Goal: Check status: Check status

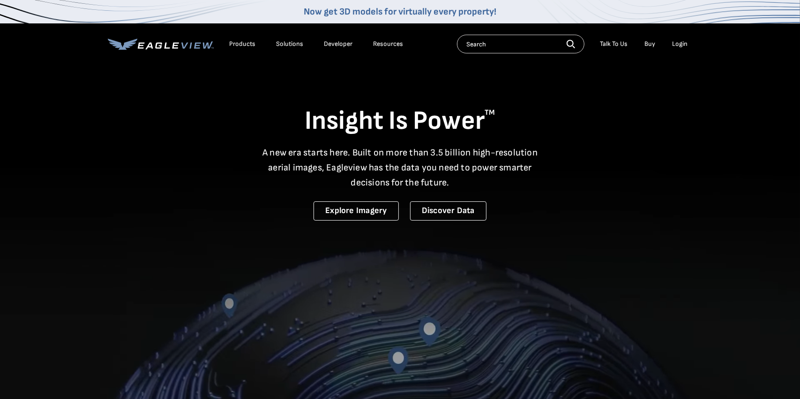
click at [676, 46] on div "Login" at bounding box center [679, 44] width 15 height 8
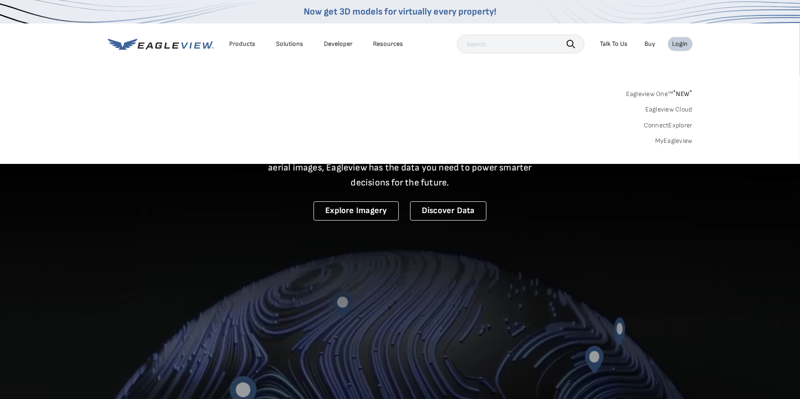
click at [669, 140] on link "MyEagleview" at bounding box center [673, 141] width 37 height 8
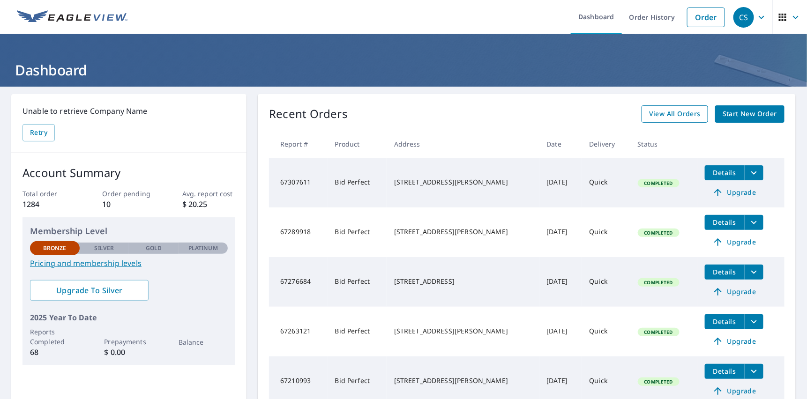
click at [673, 116] on span "View All Orders" at bounding box center [675, 114] width 52 height 12
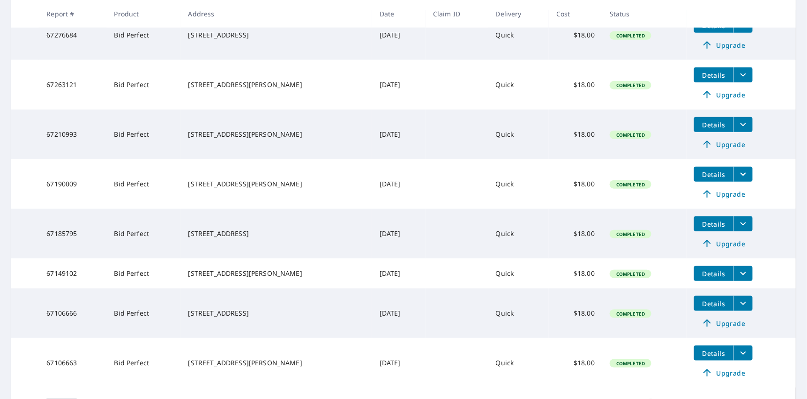
scroll to position [357, 0]
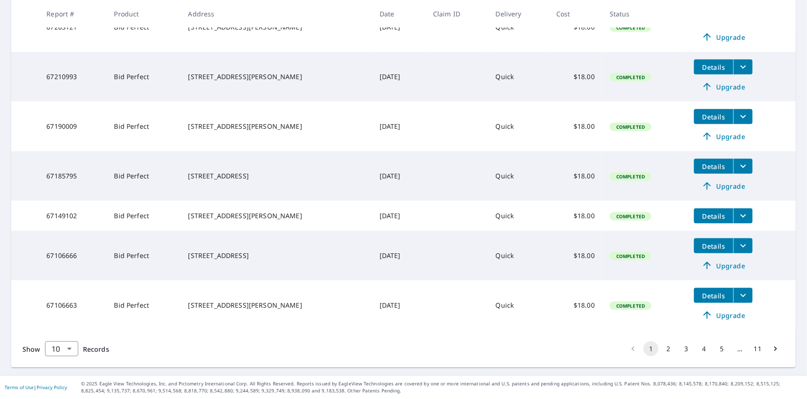
click at [663, 350] on button "2" at bounding box center [668, 349] width 15 height 15
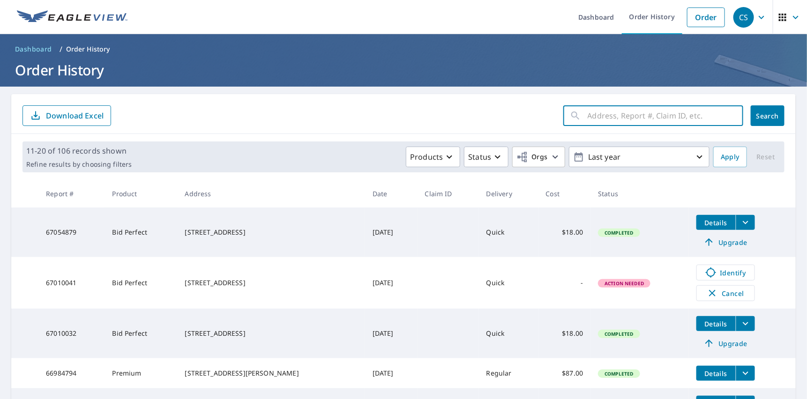
click at [588, 119] on input "text" at bounding box center [665, 116] width 156 height 26
type input "KINGDOM"
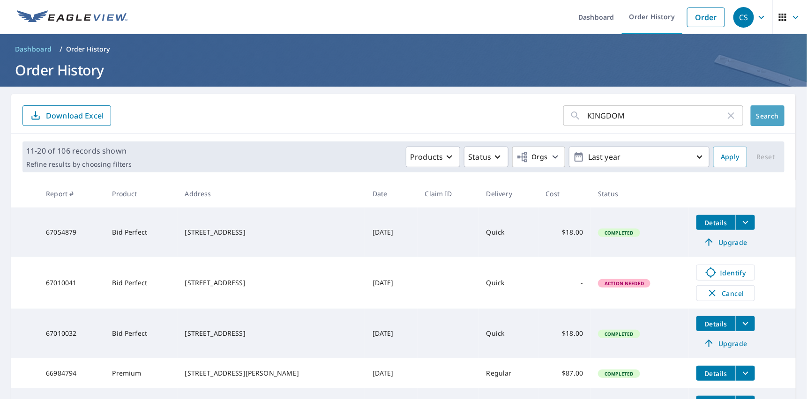
click at [762, 107] on button "Search" at bounding box center [768, 115] width 34 height 21
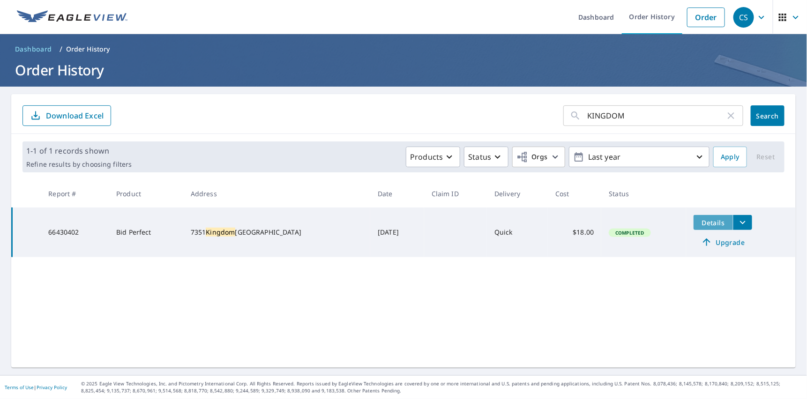
click at [701, 223] on span "Details" at bounding box center [713, 222] width 28 height 9
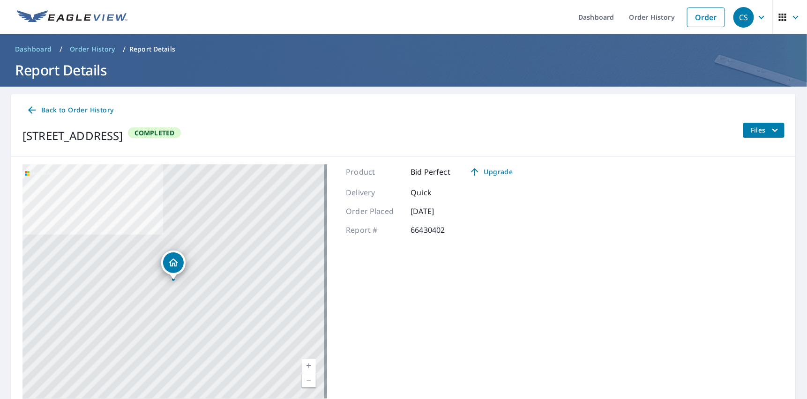
scroll to position [38, 0]
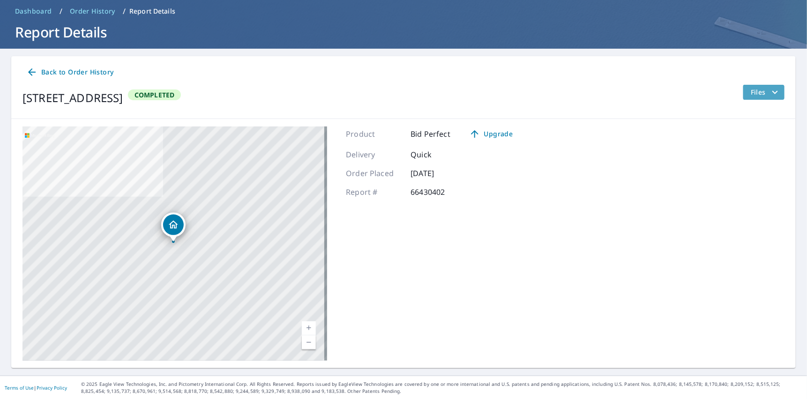
click at [772, 90] on icon "filesDropdownBtn-66430402" at bounding box center [774, 92] width 11 height 11
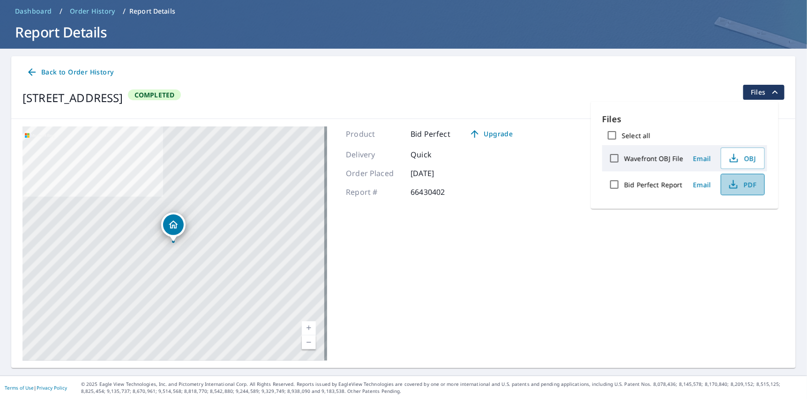
click at [741, 179] on span "PDF" at bounding box center [742, 184] width 30 height 11
